Goal: Task Accomplishment & Management: Manage account settings

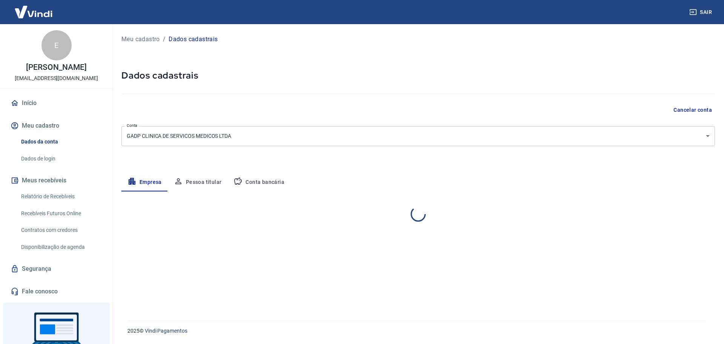
select select "SP"
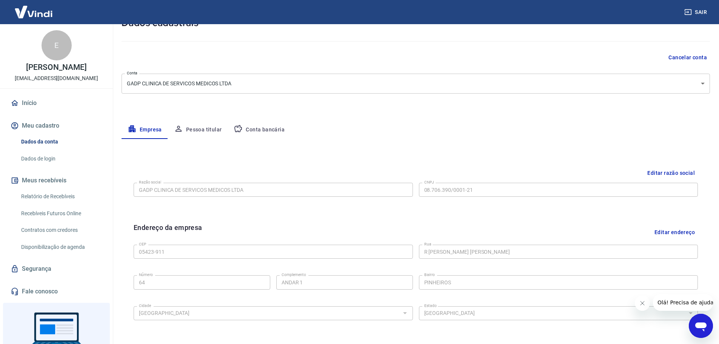
scroll to position [12, 0]
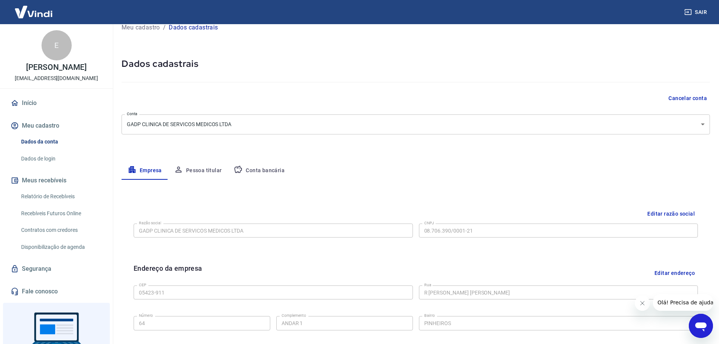
click at [207, 166] on button "Pessoa titular" at bounding box center [198, 170] width 60 height 18
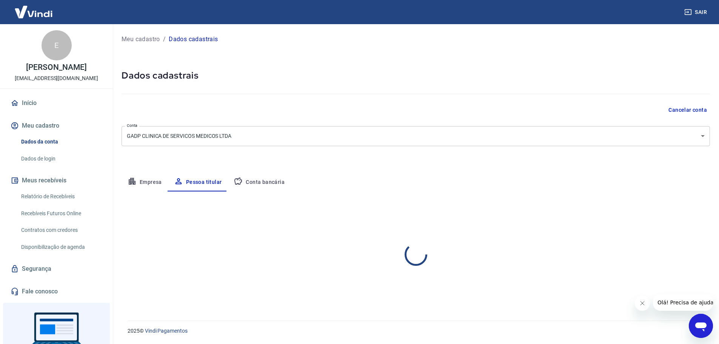
scroll to position [0, 0]
click at [260, 180] on button "Conta bancária" at bounding box center [258, 182] width 63 height 18
select select "1"
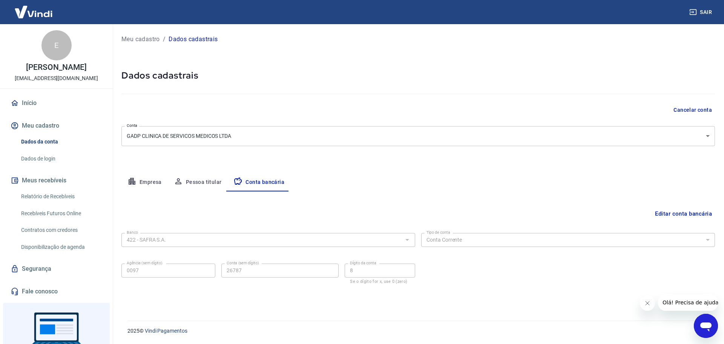
click at [151, 183] on button "Empresa" at bounding box center [144, 182] width 46 height 18
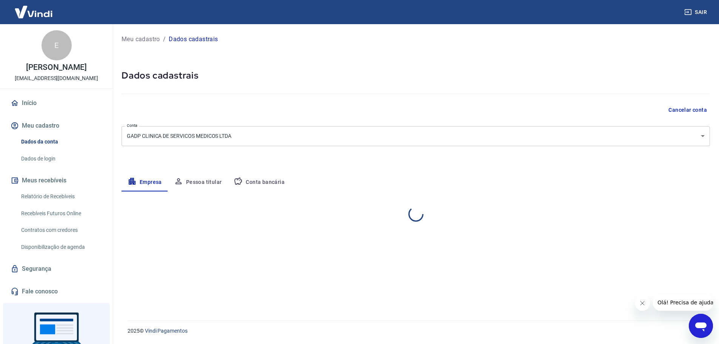
select select "SP"
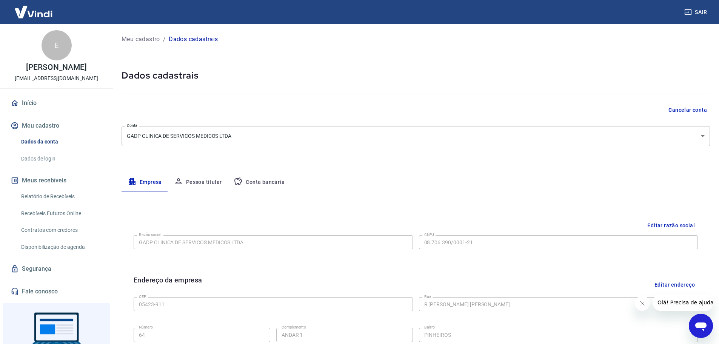
click at [37, 125] on button "Meu cadastro" at bounding box center [56, 125] width 95 height 17
click at [35, 78] on p "emersonsampaio@takaoka.com.br" at bounding box center [56, 78] width 83 height 8
click at [145, 38] on p "Meu cadastro" at bounding box center [140, 39] width 38 height 9
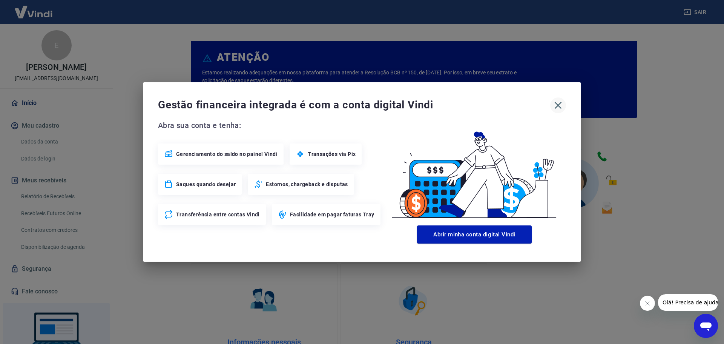
click at [557, 109] on icon "button" at bounding box center [558, 105] width 12 height 12
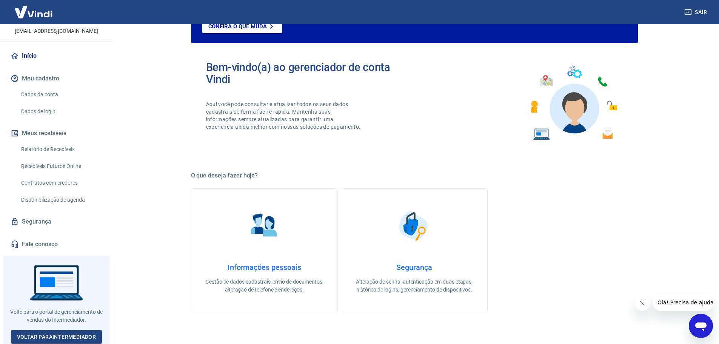
scroll to position [75, 0]
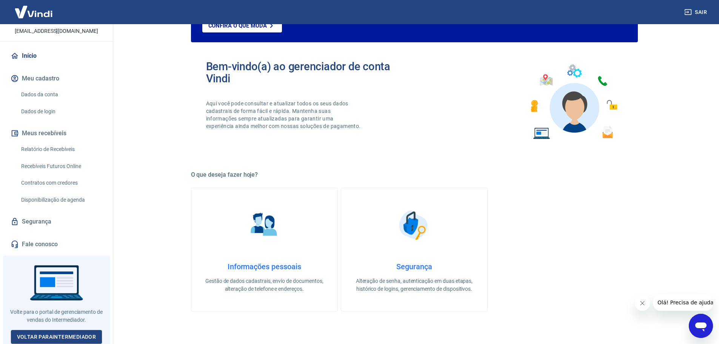
click at [293, 239] on link "Informações pessoais Gestão de dados cadastrais, envio de documentos, alteração…" at bounding box center [264, 249] width 147 height 124
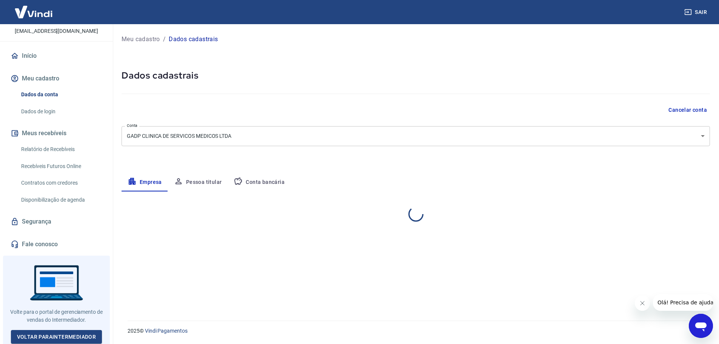
select select "SP"
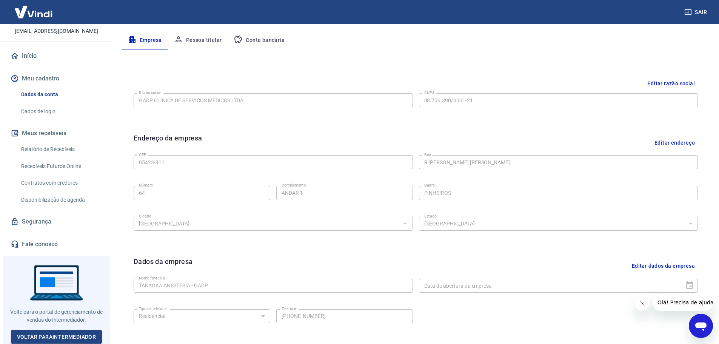
scroll to position [200, 0]
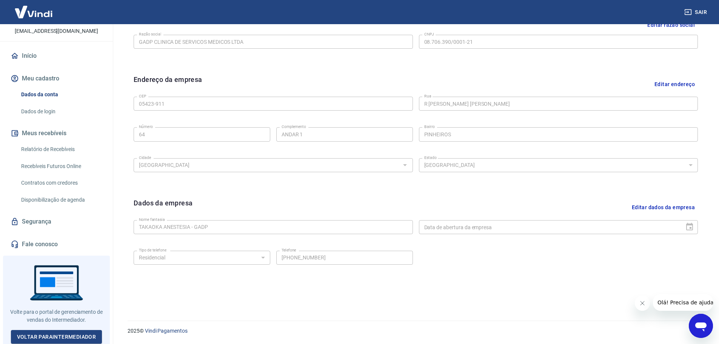
click at [44, 221] on link "Segurança" at bounding box center [56, 221] width 95 height 17
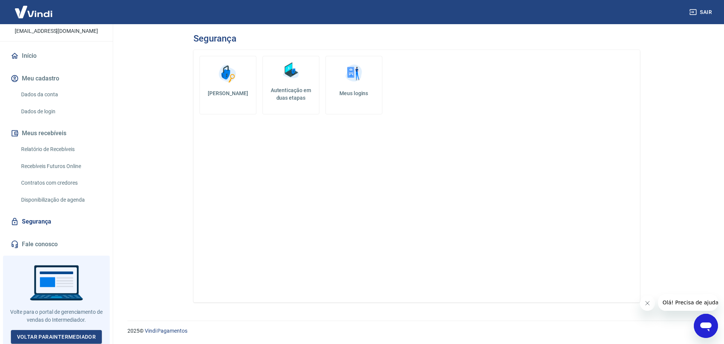
click at [296, 86] on link "Autenticação em duas etapas" at bounding box center [291, 85] width 57 height 58
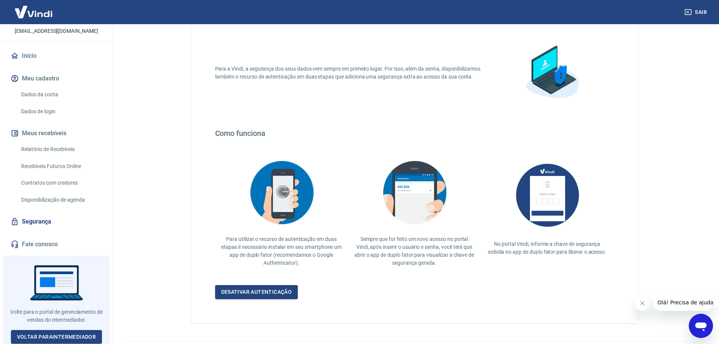
scroll to position [66, 0]
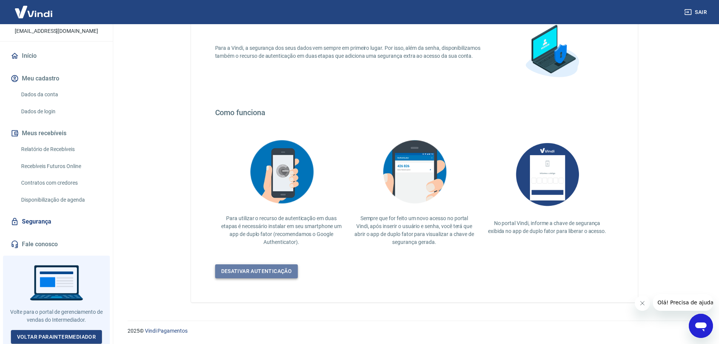
click at [255, 270] on link "Desativar autenticação" at bounding box center [256, 271] width 83 height 14
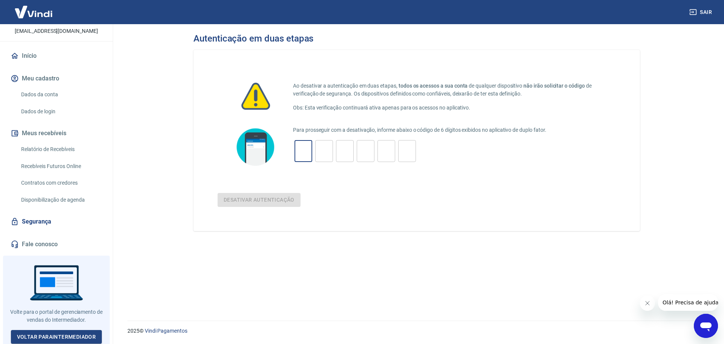
click at [303, 148] on input "tel" at bounding box center [304, 151] width 18 height 16
type input "4"
type input "9"
type input "6"
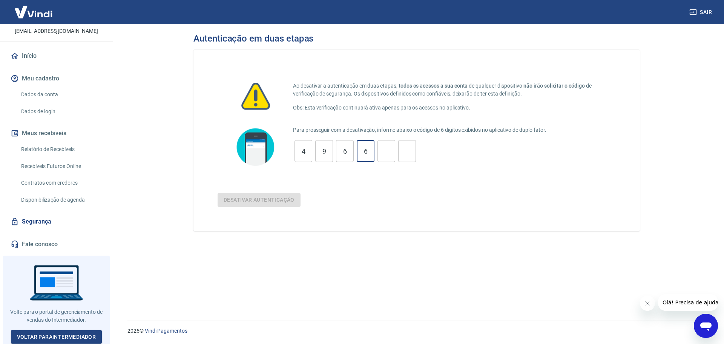
type input "0"
type input "8"
click at [259, 198] on button "Desativar autenticação" at bounding box center [259, 200] width 83 height 14
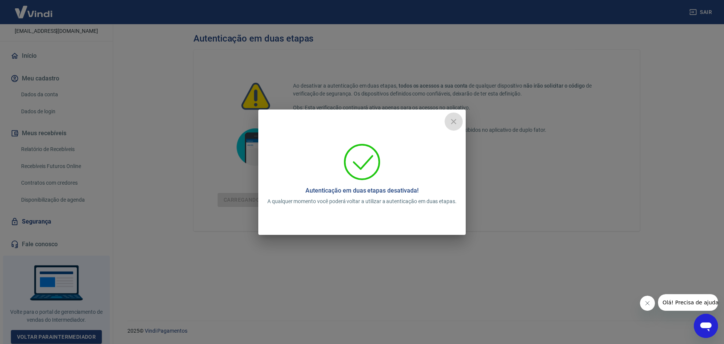
click at [456, 121] on icon "close" at bounding box center [453, 121] width 9 height 9
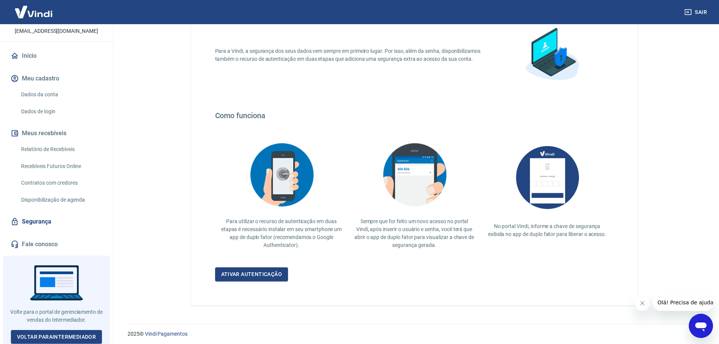
scroll to position [66, 0]
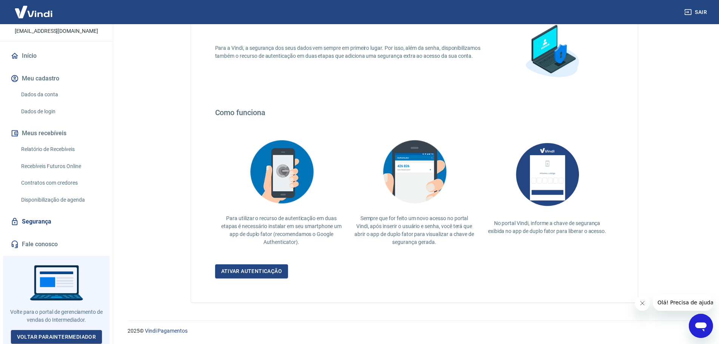
click at [32, 223] on link "Segurança" at bounding box center [56, 221] width 95 height 17
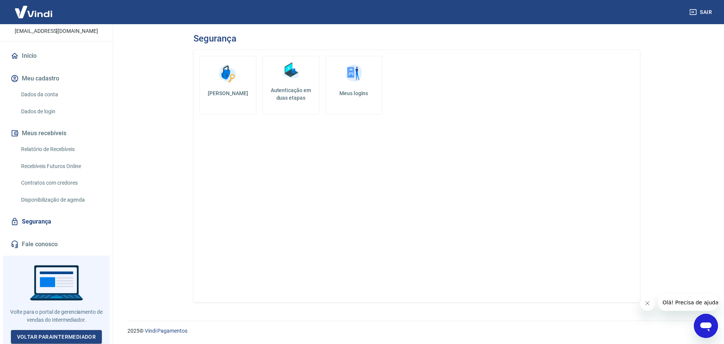
click at [359, 87] on link "Meus logins" at bounding box center [353, 85] width 57 height 58
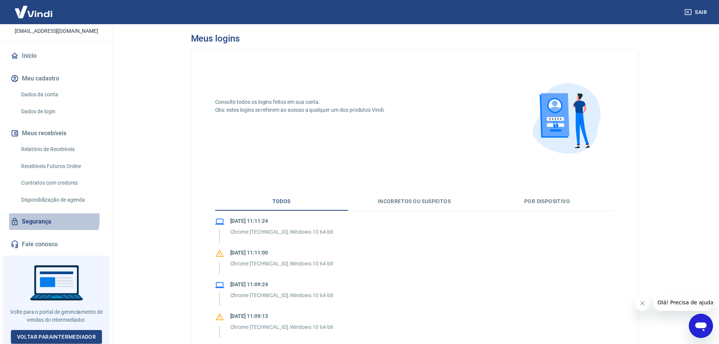
click at [42, 219] on link "Segurança" at bounding box center [56, 221] width 95 height 17
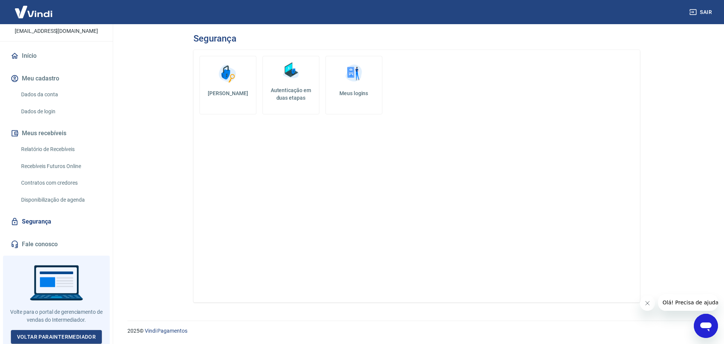
click at [292, 91] on h5 "Autenticação em duas etapas" at bounding box center [291, 93] width 50 height 15
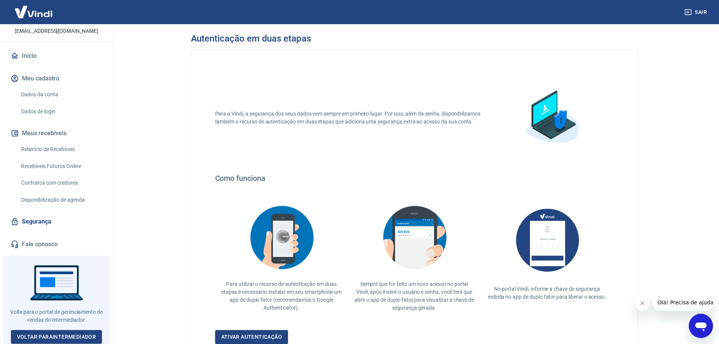
drag, startPoint x: 44, startPoint y: 93, endPoint x: 164, endPoint y: 116, distance: 121.8
click at [164, 116] on main "Autenticação em duas etapas Para a Vindi, a segurança dos seus dados vem sempre…" at bounding box center [413, 183] width 609 height 319
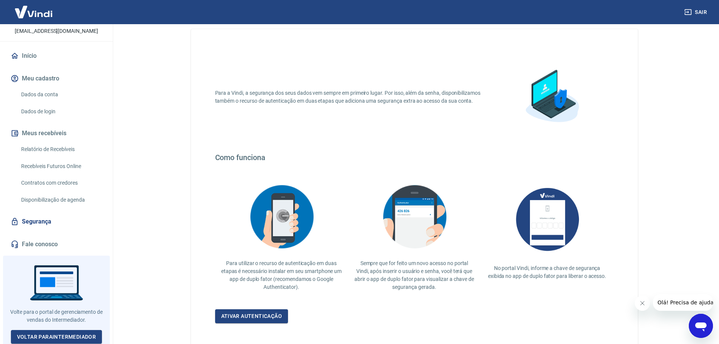
scroll to position [38, 0]
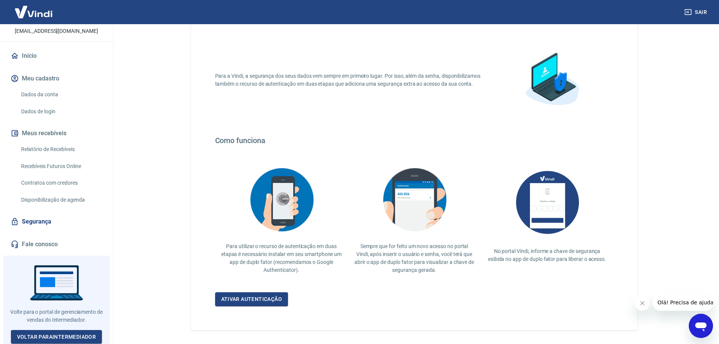
click at [694, 12] on button "Sair" at bounding box center [695, 12] width 27 height 14
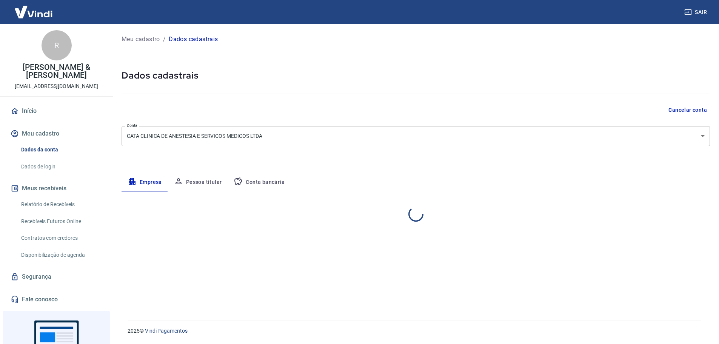
select select "SP"
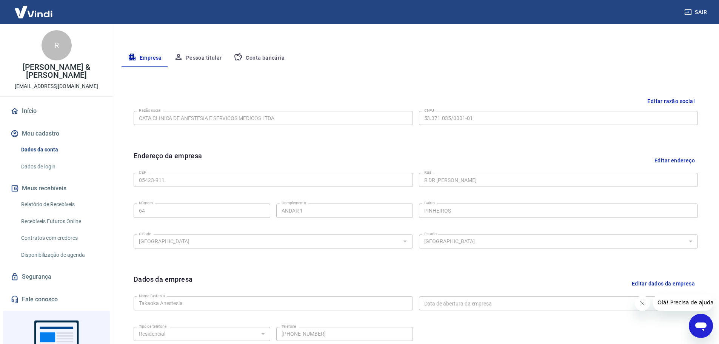
scroll to position [189, 0]
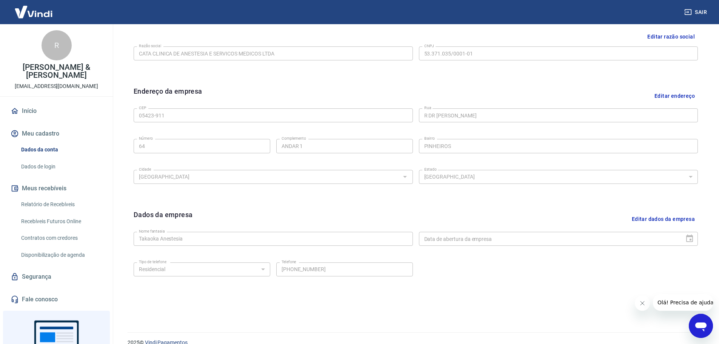
click at [32, 275] on link "Segurança" at bounding box center [56, 276] width 95 height 17
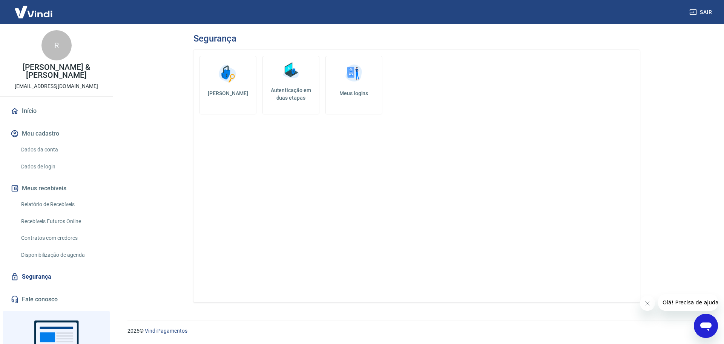
click at [294, 83] on link "Autenticação em duas etapas" at bounding box center [291, 85] width 57 height 58
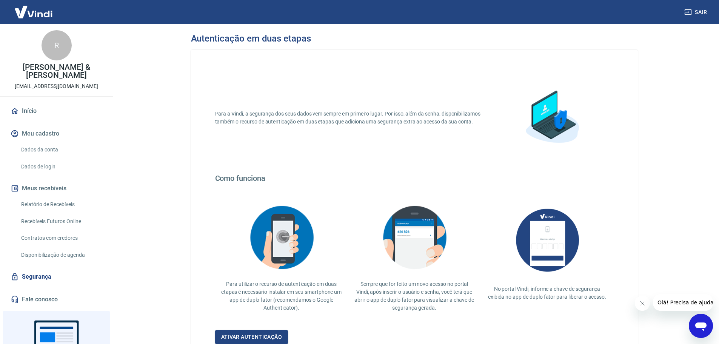
scroll to position [66, 0]
